Goal: Information Seeking & Learning: Find contact information

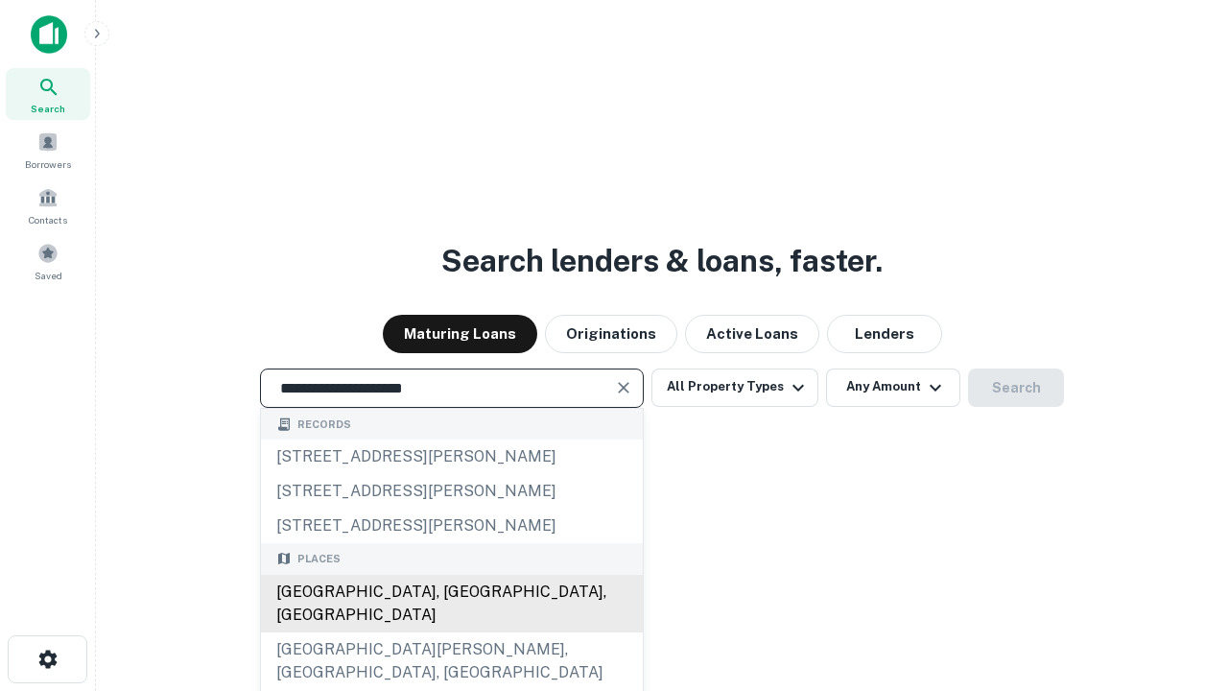
click at [451, 632] on div "[GEOGRAPHIC_DATA], [GEOGRAPHIC_DATA], [GEOGRAPHIC_DATA]" at bounding box center [452, 604] width 382 height 58
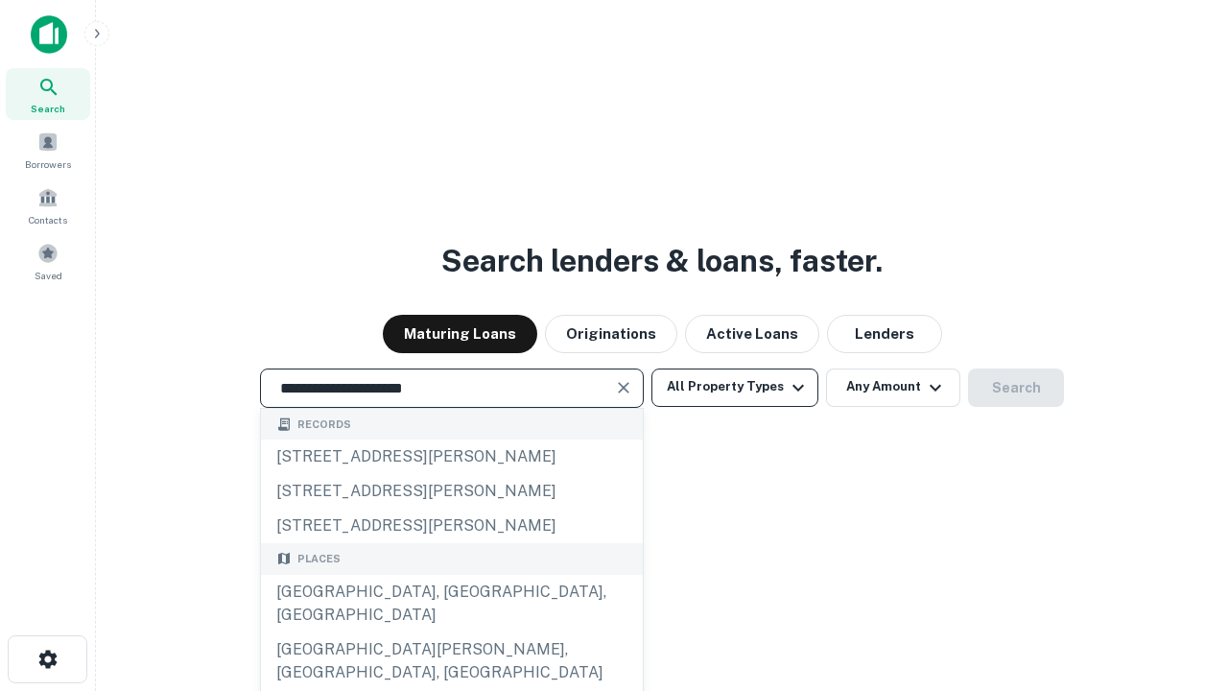
click at [735, 387] on button "All Property Types" at bounding box center [734, 387] width 167 height 38
type input "**********"
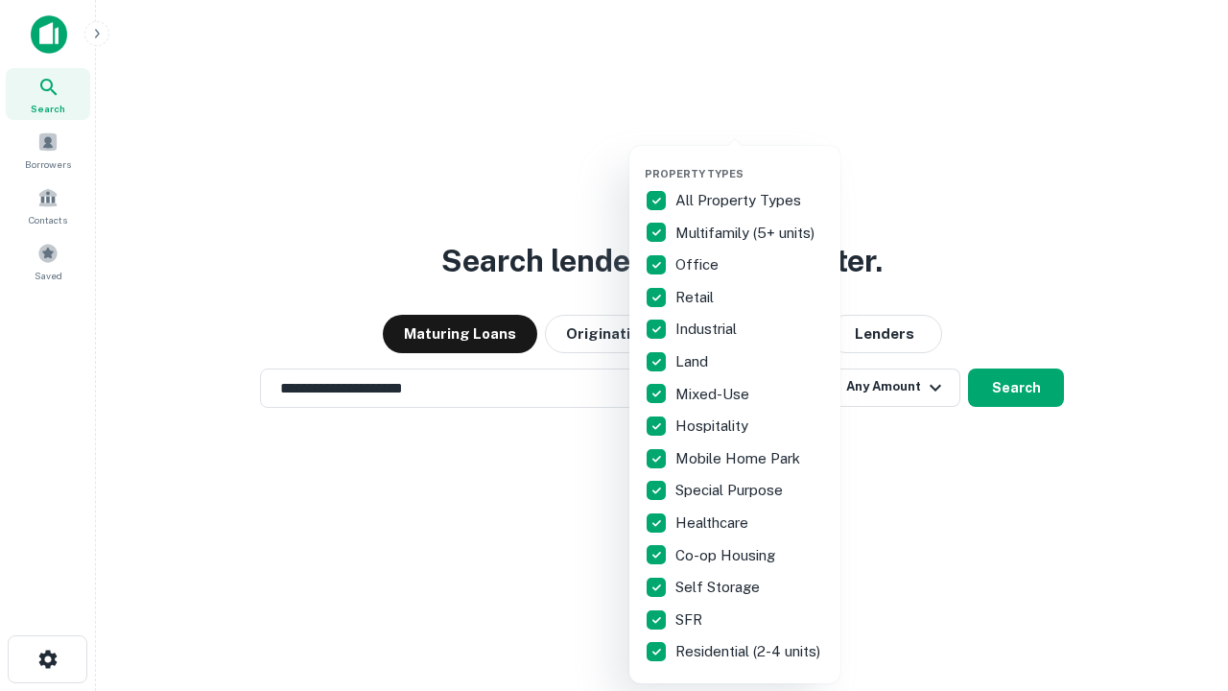
click at [750, 161] on button "button" at bounding box center [750, 161] width 211 height 1
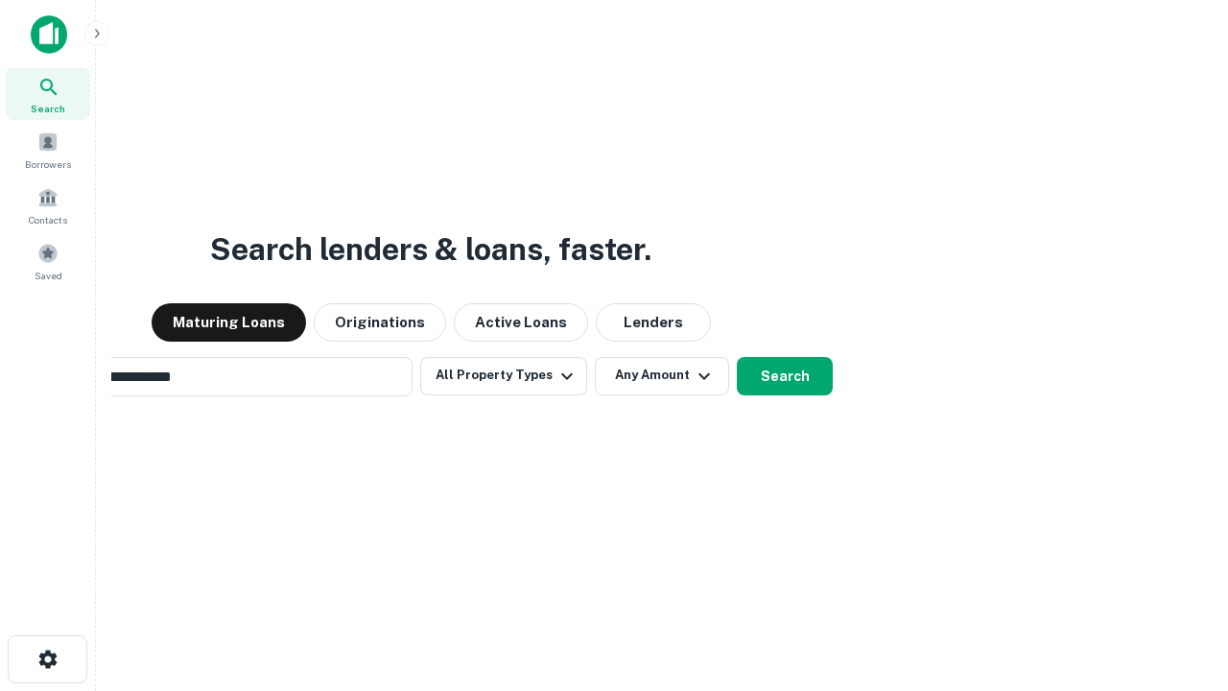
scroll to position [30, 0]
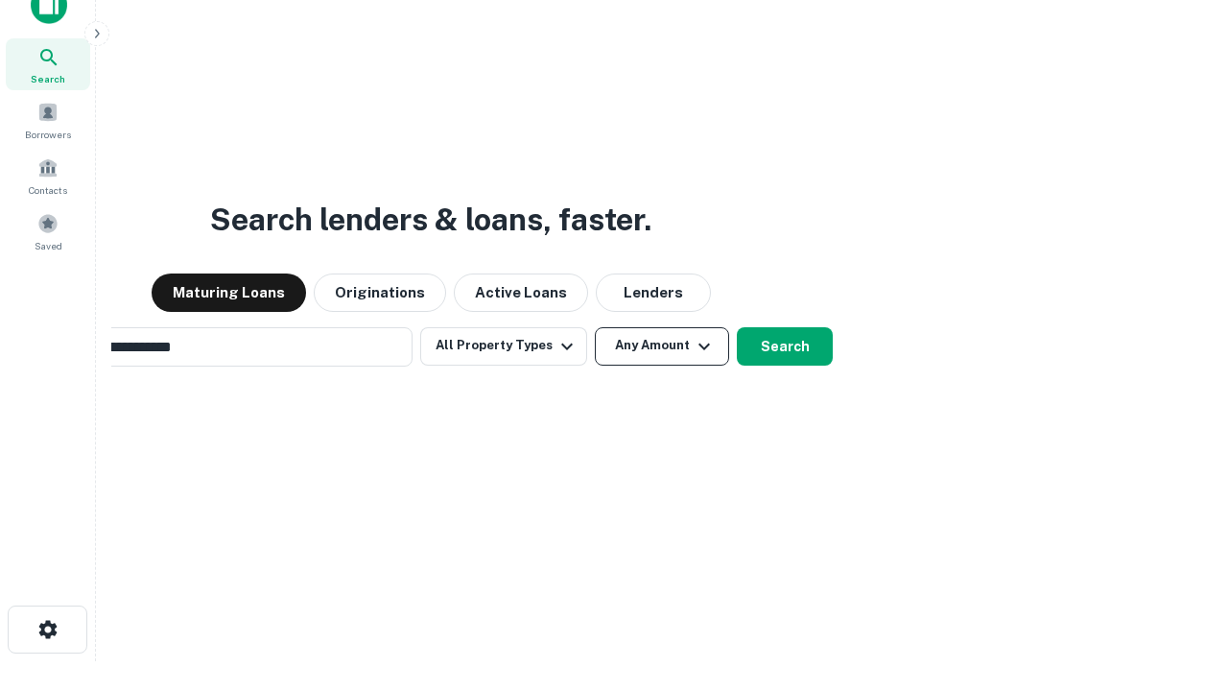
click at [595, 327] on button "Any Amount" at bounding box center [662, 346] width 134 height 38
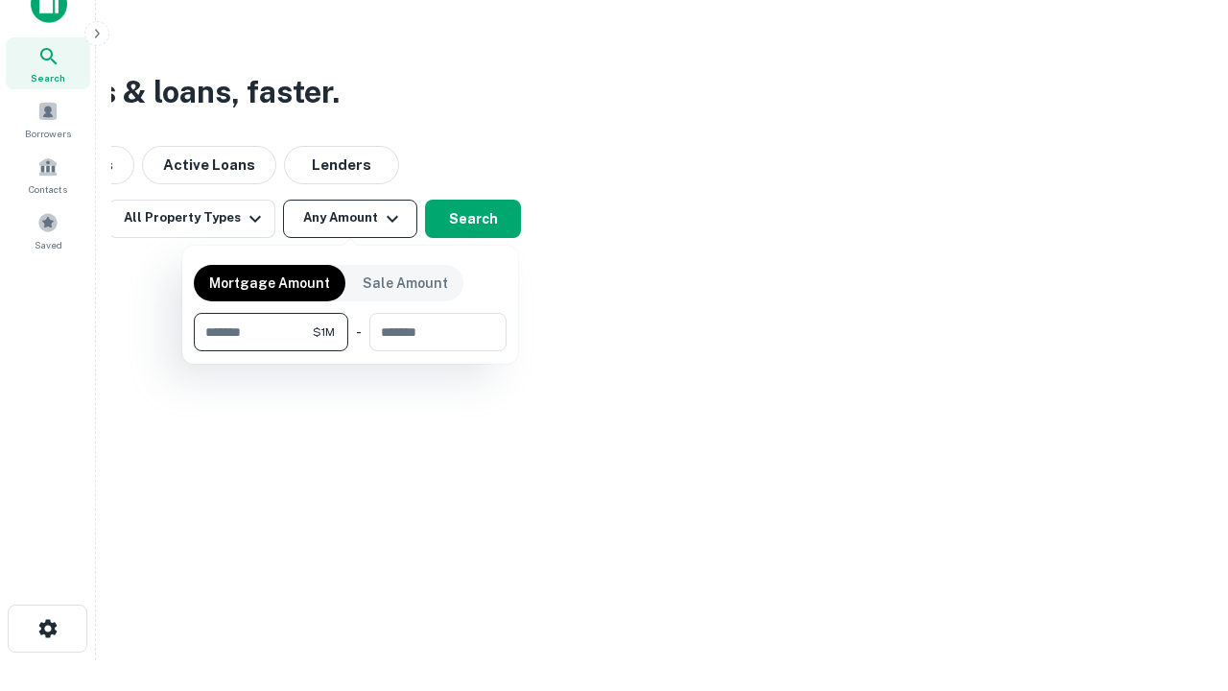
type input "*******"
click at [350, 351] on button "button" at bounding box center [350, 351] width 313 height 1
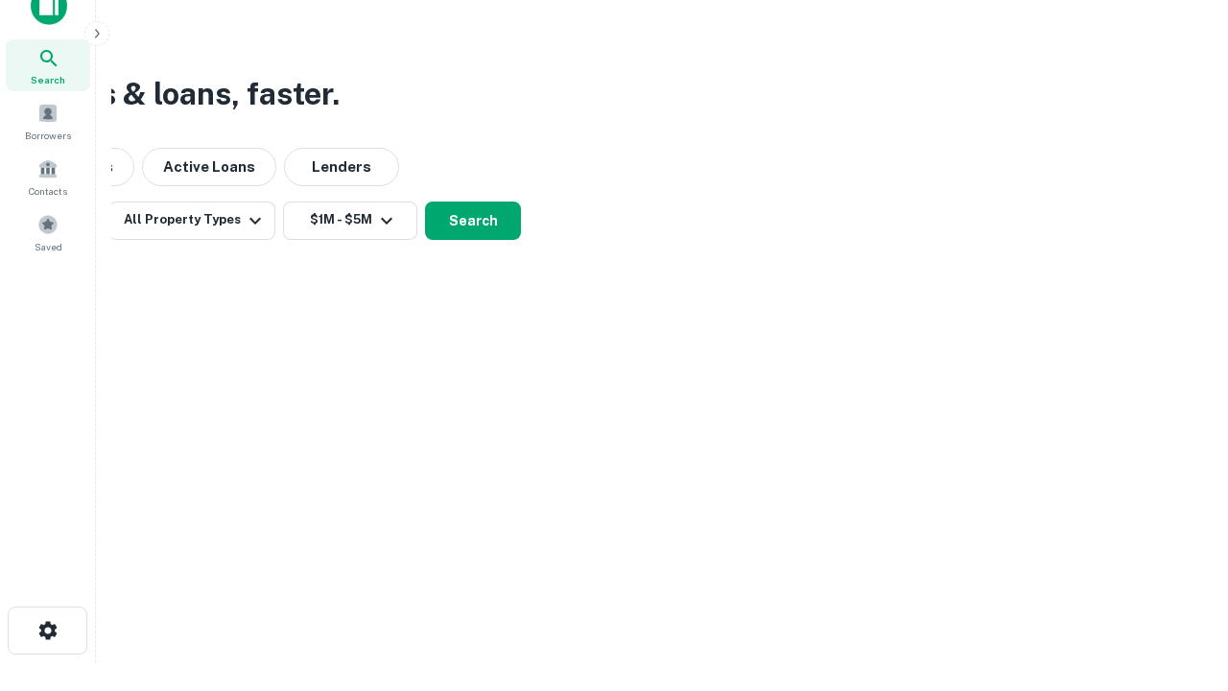
scroll to position [12, 354]
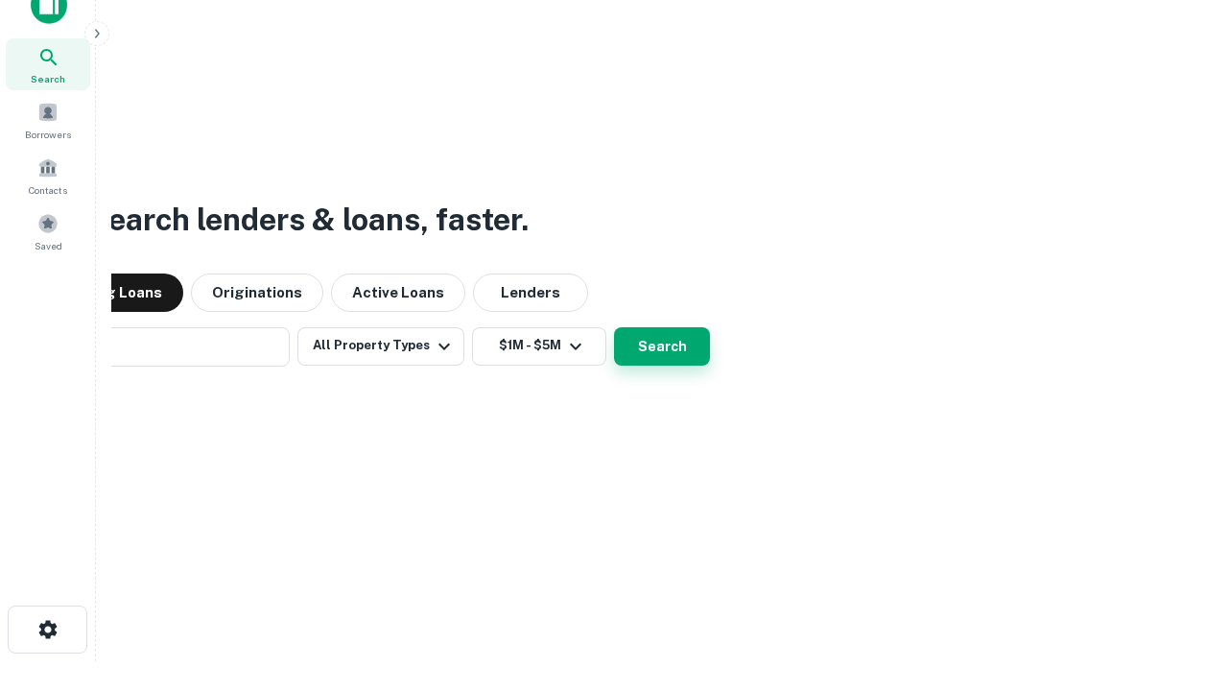
click at [614, 327] on button "Search" at bounding box center [662, 346] width 96 height 38
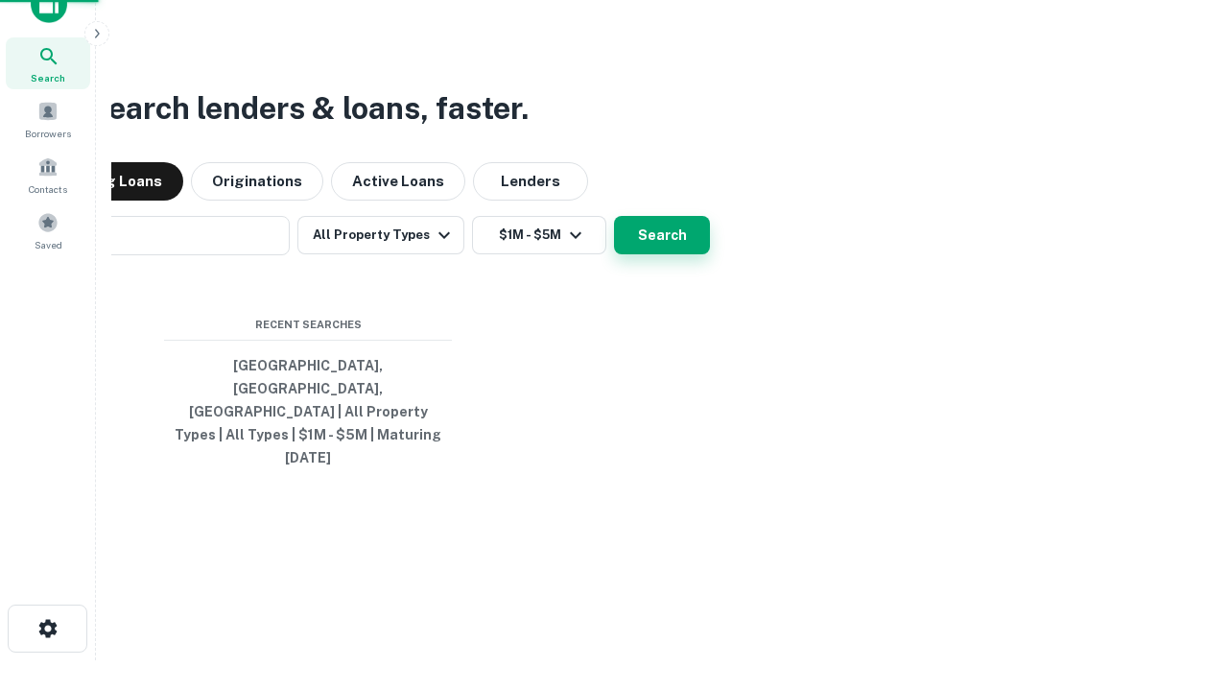
scroll to position [51, 543]
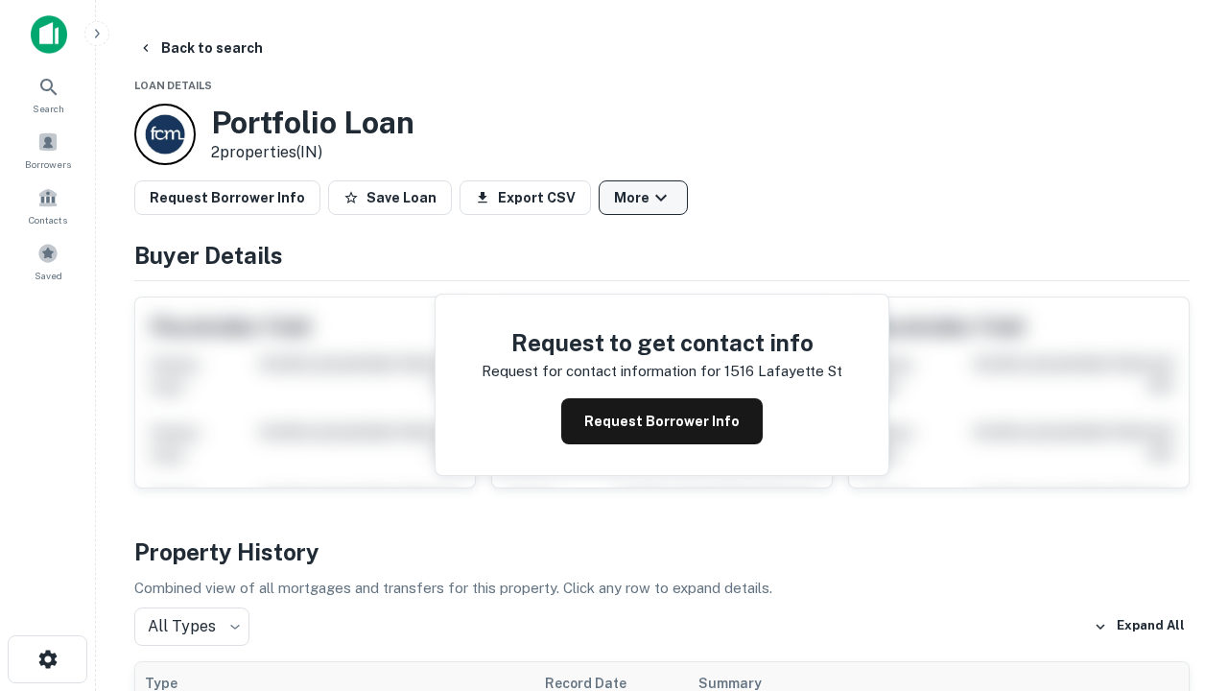
click at [643, 198] on button "More" at bounding box center [643, 197] width 89 height 35
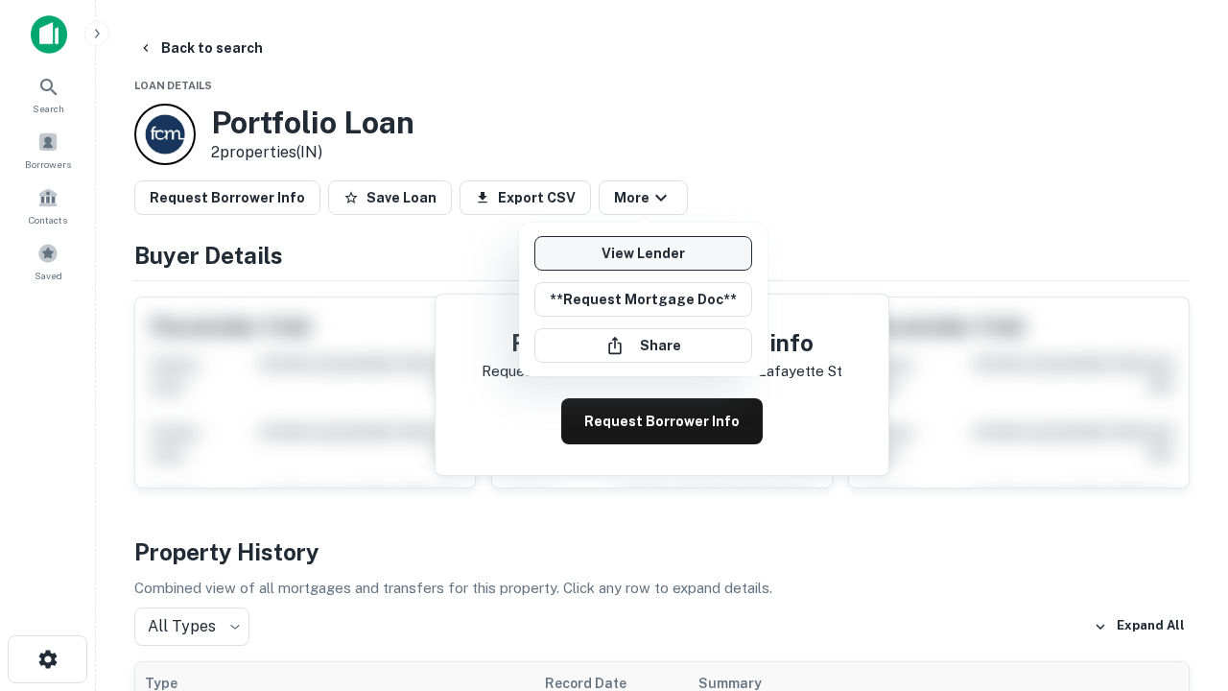
click at [643, 253] on link "View Lender" at bounding box center [643, 253] width 218 height 35
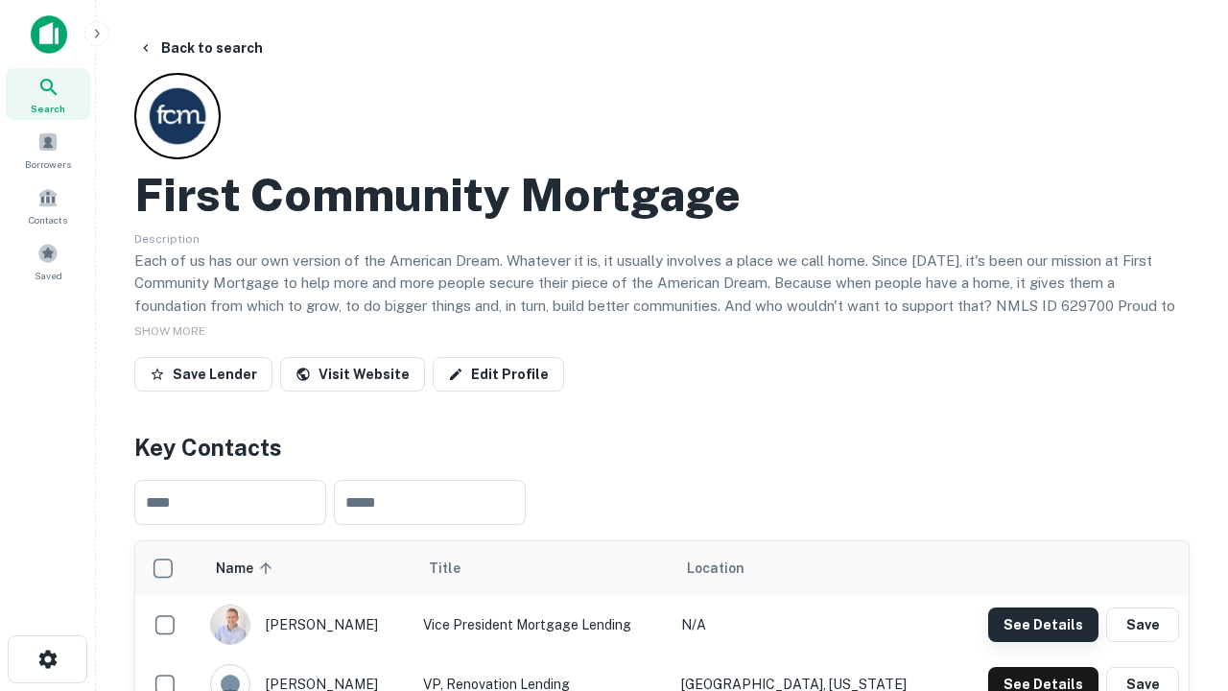
click at [1043, 623] on button "See Details" at bounding box center [1043, 624] width 110 height 35
click at [47, 659] on icon "button" at bounding box center [47, 658] width 23 height 23
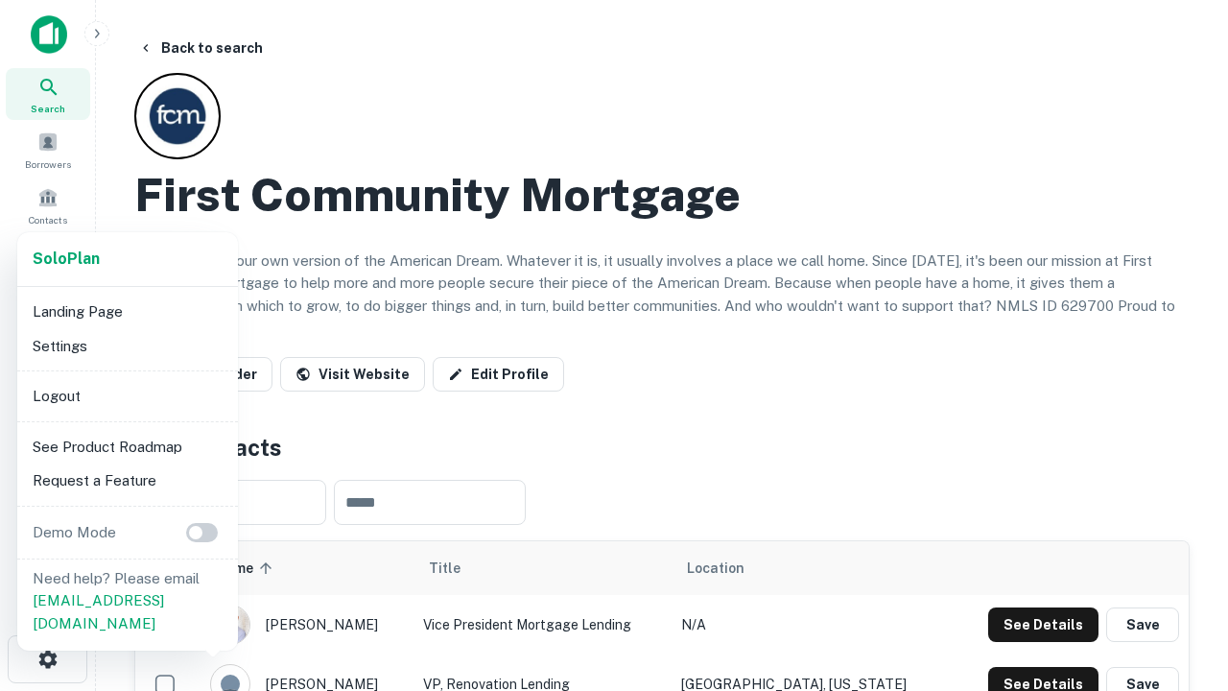
click at [127, 395] on li "Logout" at bounding box center [127, 396] width 205 height 35
